Goal: Check status: Check status

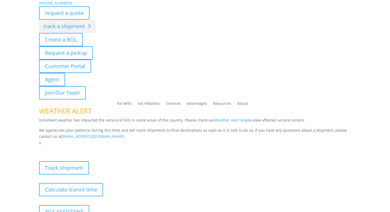
click at [81, 27] on link "track a shipment" at bounding box center [67, 26] width 57 height 13
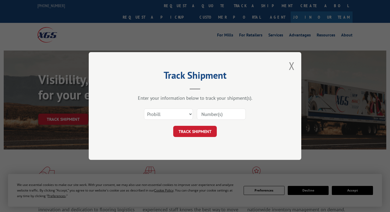
click at [222, 116] on input at bounding box center [221, 113] width 49 height 11
paste input "17120124"
click at [200, 130] on button "TRACK SHIPMENT" at bounding box center [195, 131] width 44 height 11
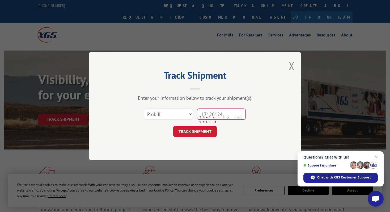
click at [210, 115] on input "17120124" at bounding box center [221, 113] width 49 height 11
type input "17120124"
click at [198, 133] on button "TRACK SHIPMENT" at bounding box center [195, 131] width 44 height 11
